Goal: Task Accomplishment & Management: Use online tool/utility

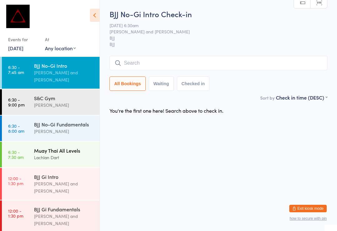
click at [44, 147] on div "Muay Thai All Levels" at bounding box center [64, 150] width 60 height 7
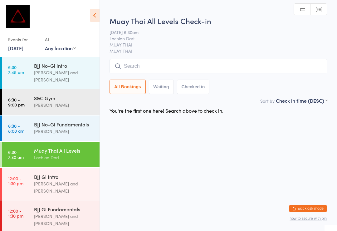
click at [142, 64] on input "search" at bounding box center [219, 66] width 218 height 14
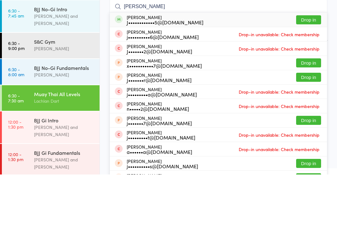
type input "[PERSON_NAME]"
click at [309, 72] on button "Drop in" at bounding box center [308, 76] width 25 height 9
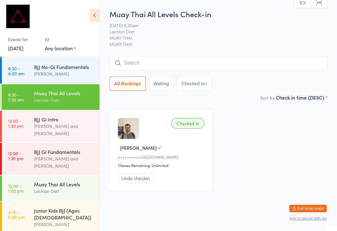
scroll to position [64, 0]
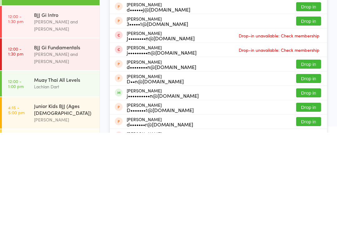
type input "[PERSON_NAME]"
click at [307, 187] on button "Drop in" at bounding box center [308, 191] width 25 height 9
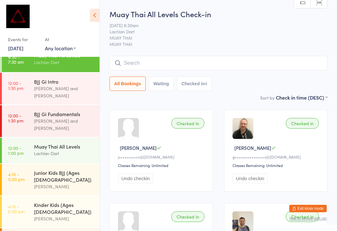
scroll to position [97, 0]
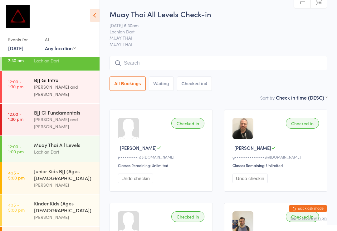
click at [69, 76] on div "BJJ Gi Intro" at bounding box center [64, 79] width 60 height 7
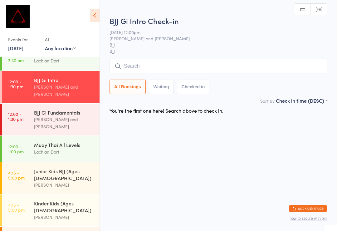
click at [212, 71] on input "search" at bounding box center [219, 66] width 218 height 14
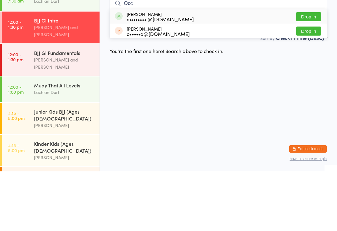
type input "Occ"
click at [314, 72] on button "Drop in" at bounding box center [308, 76] width 25 height 9
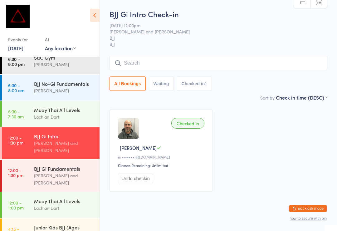
scroll to position [40, 0]
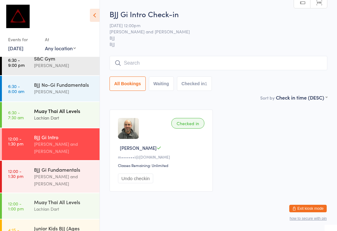
click at [74, 107] on div "Muay Thai All Levels" at bounding box center [64, 110] width 60 height 7
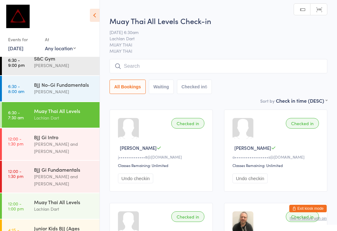
click at [187, 63] on input "search" at bounding box center [219, 66] width 218 height 14
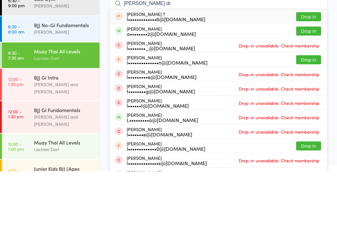
type input "[PERSON_NAME] dr"
click at [313, 86] on button "Drop in" at bounding box center [308, 90] width 25 height 9
